Goal: Information Seeking & Learning: Learn about a topic

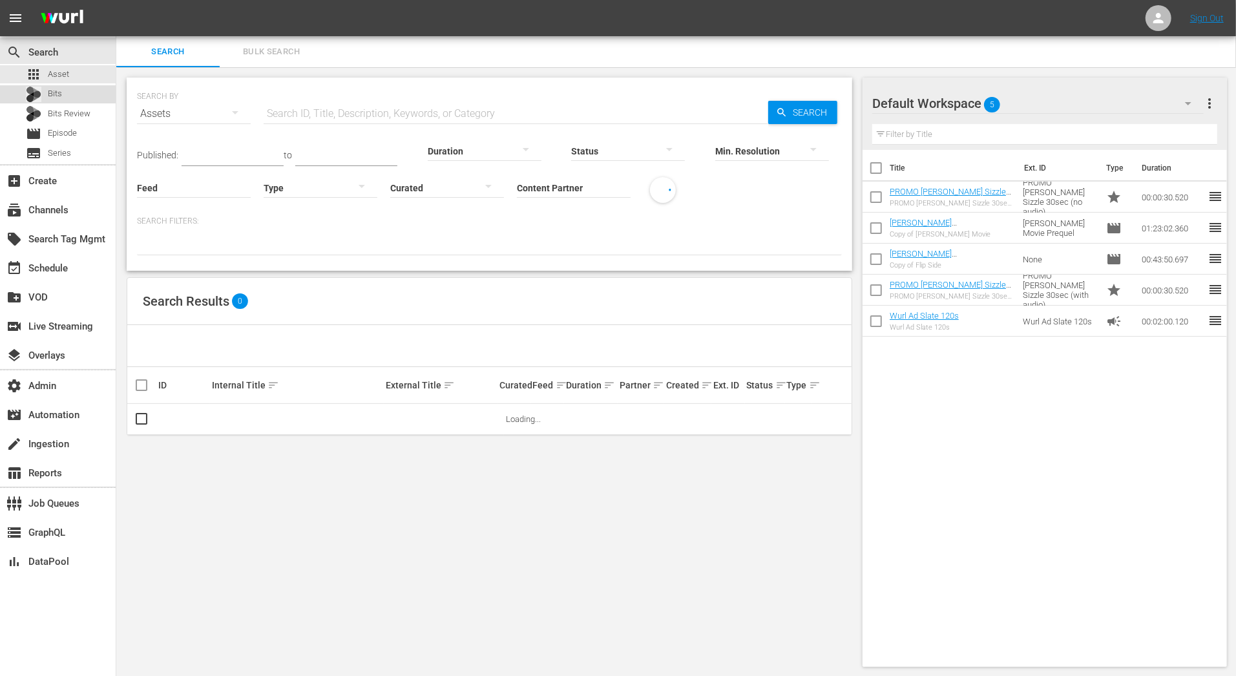
click at [88, 99] on div "Bits" at bounding box center [58, 94] width 116 height 18
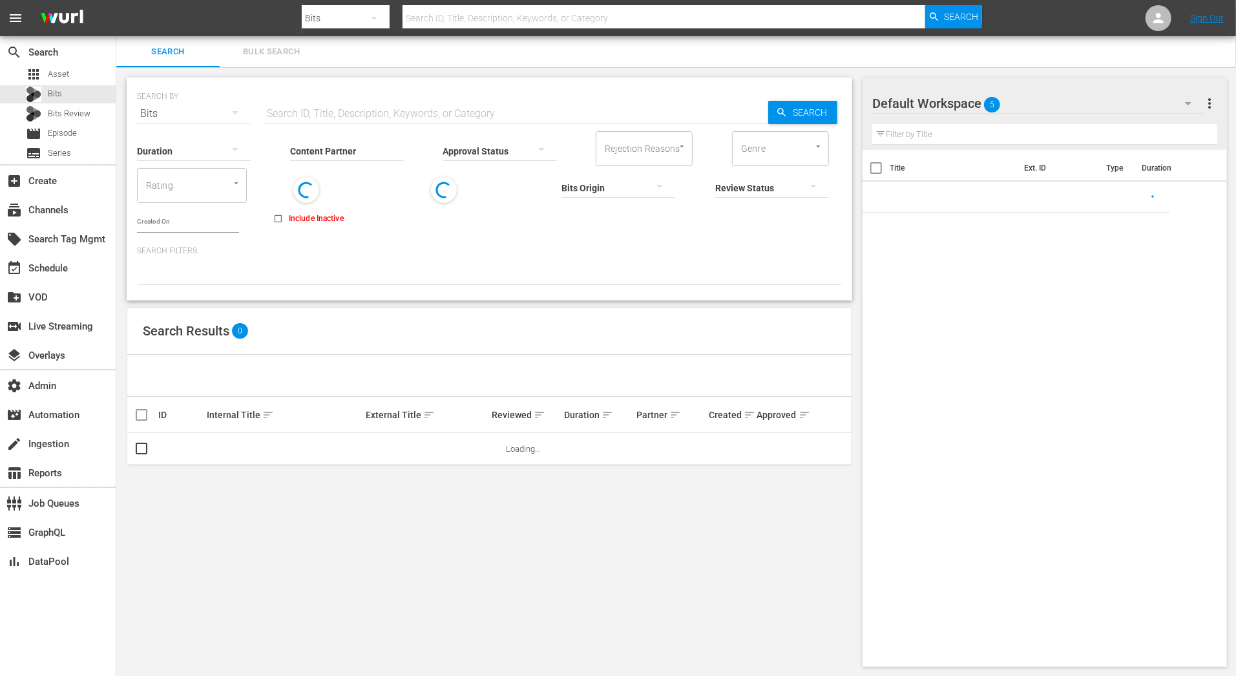
click at [293, 120] on div "Content Partner Enter Search Term" at bounding box center [347, 142] width 114 height 47
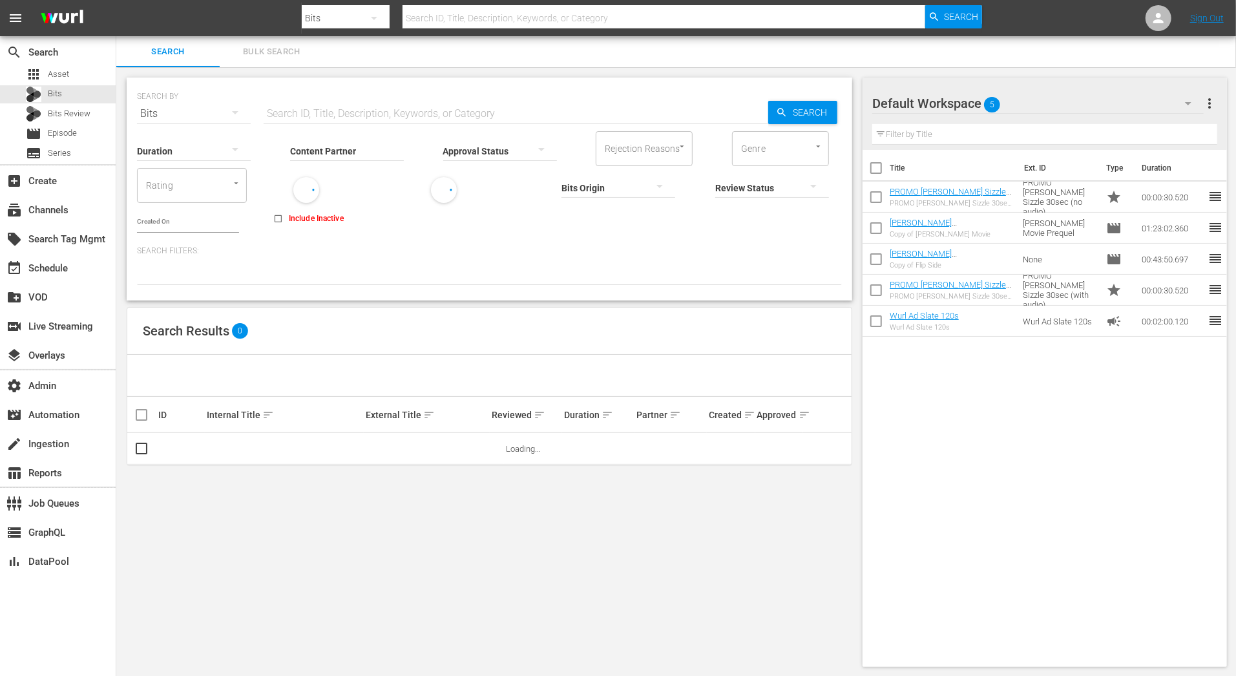
click at [295, 117] on input "text" at bounding box center [516, 113] width 504 height 31
paste input "87133006"
type input "87133006"
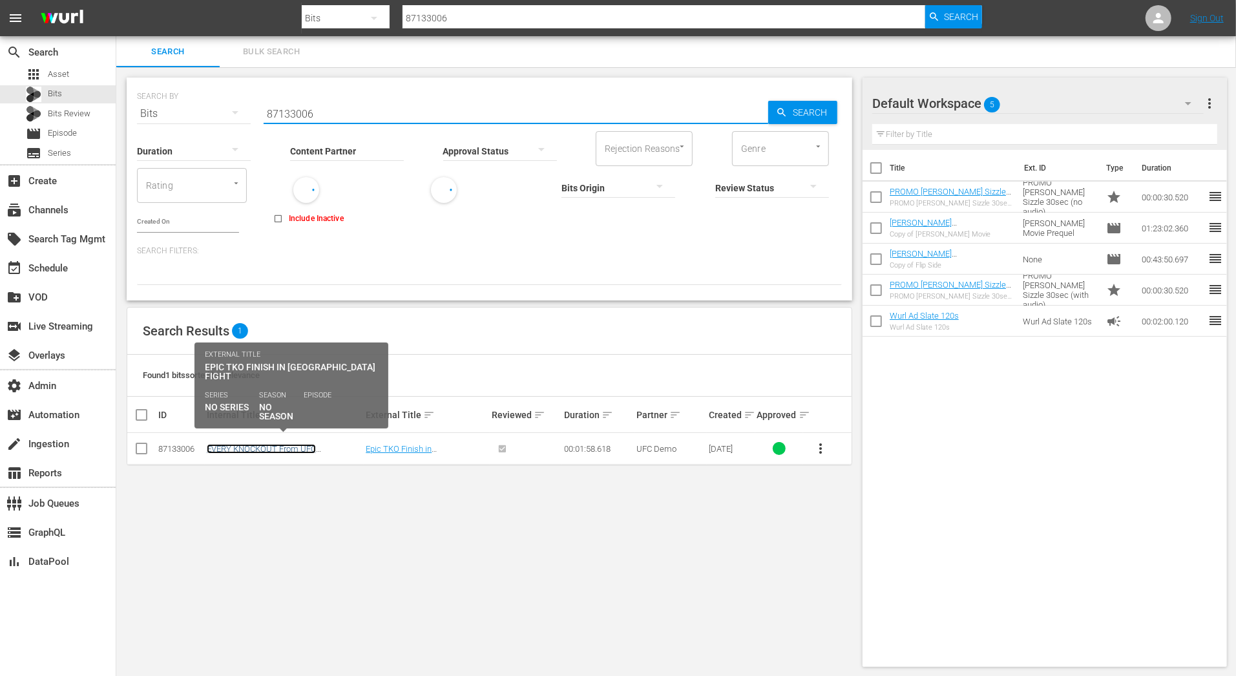
click at [313, 444] on link "EVERY KNOCKOUT From UFC [GEOGRAPHIC_DATA]" at bounding box center [261, 453] width 109 height 19
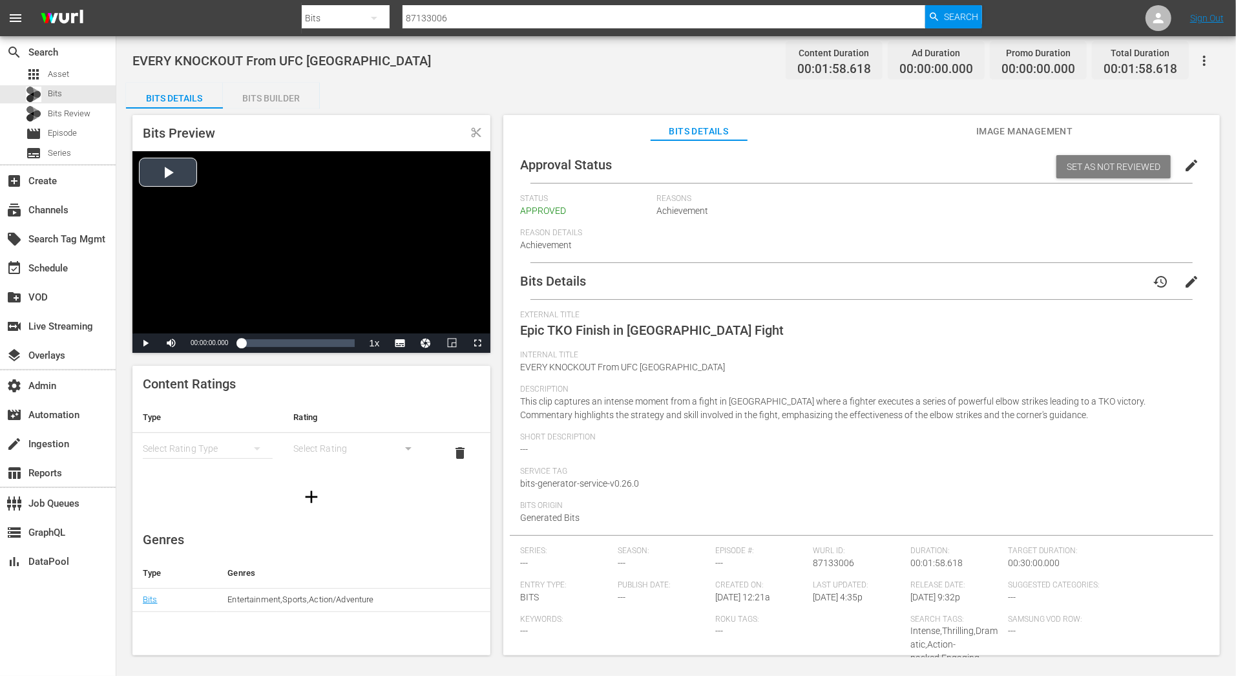
click at [169, 180] on div "Video Player" at bounding box center [311, 242] width 358 height 182
drag, startPoint x: 244, startPoint y: 344, endPoint x: 217, endPoint y: 344, distance: 27.1
click at [217, 344] on div "Play Mute Current Time 00:00:03.369 / Duration 00:01:58.618 Loaded : 37.73% 00:…" at bounding box center [311, 342] width 358 height 19
click at [278, 341] on div "00:00:44.661" at bounding box center [262, 342] width 43 height 13
click at [275, 342] on div "00:00:39.869" at bounding box center [260, 342] width 38 height 13
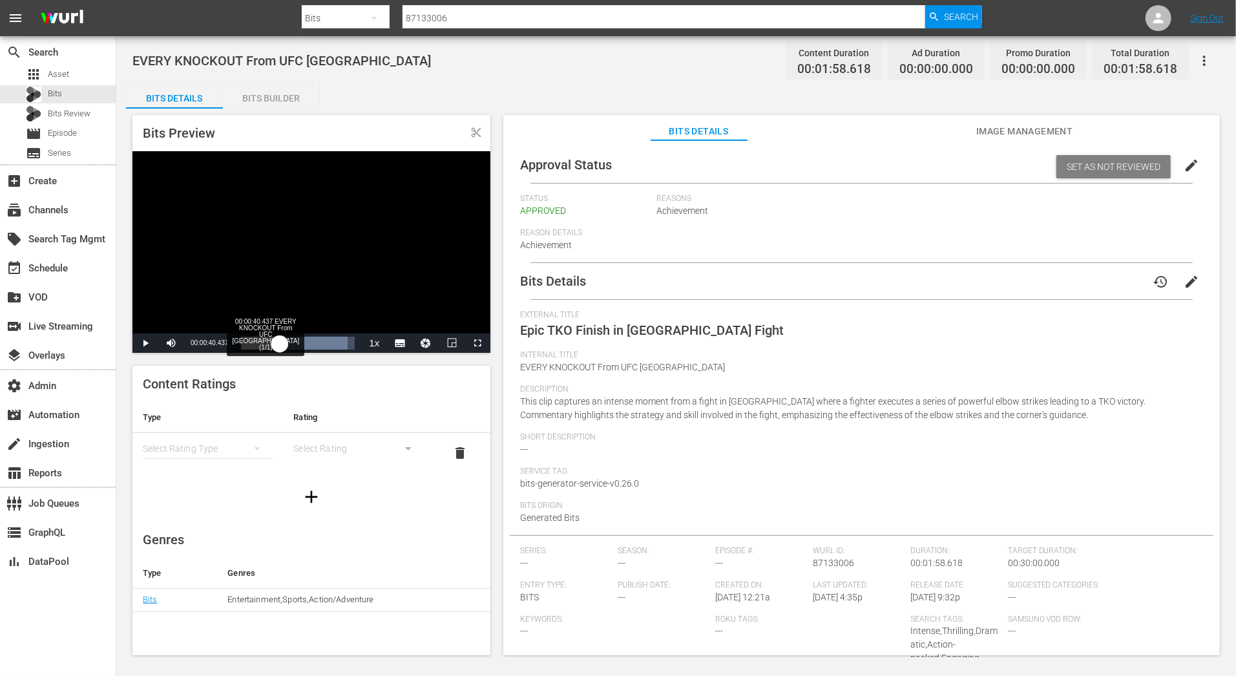
click at [279, 341] on div "00:00:44.983" at bounding box center [260, 342] width 39 height 13
click at [406, 298] on span "englishvtt" at bounding box center [400, 299] width 33 height 9
click at [412, 313] on span "englishembedded Captions" at bounding box center [399, 319] width 61 height 20
click at [407, 302] on span "englishvtt" at bounding box center [400, 299] width 33 height 9
click at [278, 341] on div "00:00:47.708" at bounding box center [264, 342] width 46 height 13
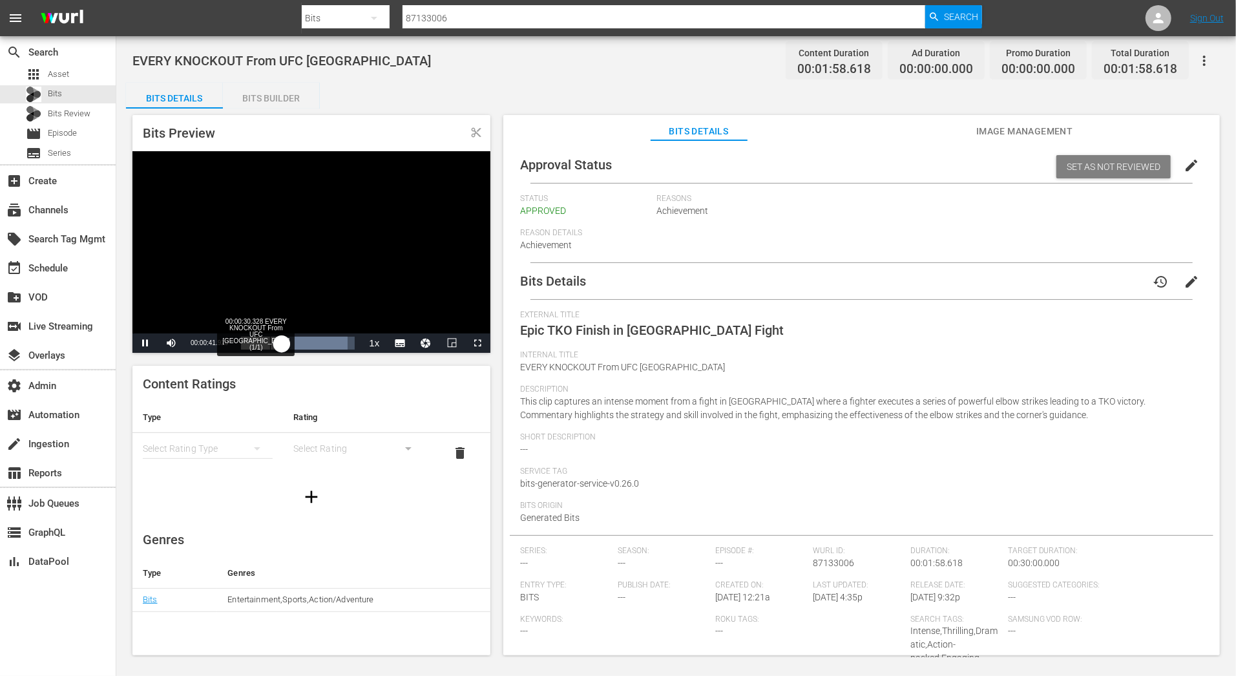
click at [270, 343] on div "Loaded : 93.47% 00:00:30.328 EVERY KNOCKOUT From UFC [GEOGRAPHIC_DATA] (1/1) 00…" at bounding box center [298, 342] width 114 height 13
click at [272, 342] on div "00:00:40.952" at bounding box center [257, 342] width 32 height 13
click at [145, 343] on span "Video Player" at bounding box center [145, 343] width 0 height 0
